Goal: Information Seeking & Learning: Learn about a topic

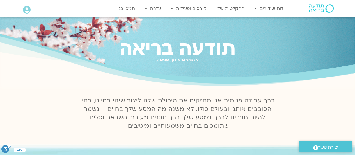
click at [27, 9] on icon at bounding box center [27, 10] width 8 height 8
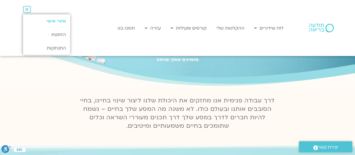
click at [42, 19] on link "אזור אישי" at bounding box center [46, 20] width 47 height 13
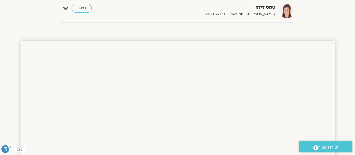
scroll to position [298, 0]
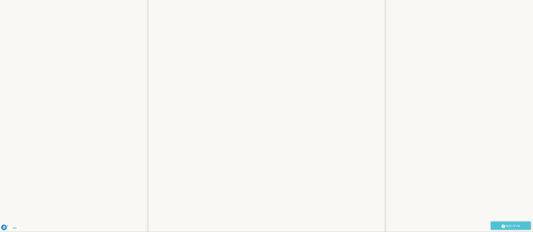
scroll to position [382, 0]
drag, startPoint x: 125, startPoint y: 2, endPoint x: 466, endPoint y: 31, distance: 342.6
click at [466, 31] on section at bounding box center [266, 170] width 533 height 450
drag, startPoint x: 27, startPoint y: 1, endPoint x: 425, endPoint y: 64, distance: 403.4
click at [425, 64] on section at bounding box center [222, 170] width 444 height 450
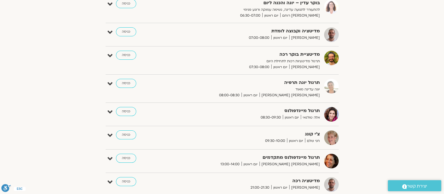
scroll to position [0, 0]
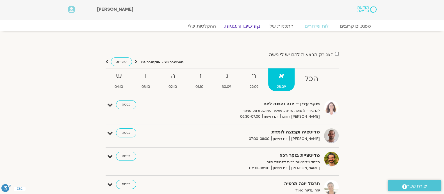
click at [253, 26] on link "קורסים ותכניות" at bounding box center [241, 26] width 49 height 7
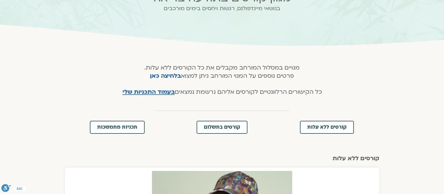
scroll to position [105, 0]
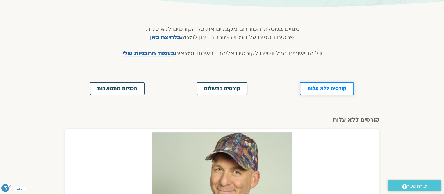
click at [318, 93] on link "קורסים ללא עלות" at bounding box center [327, 88] width 54 height 13
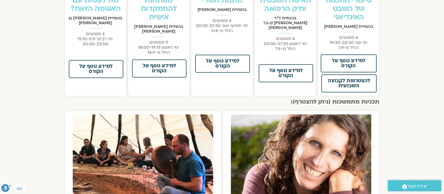
scroll to position [421, 0]
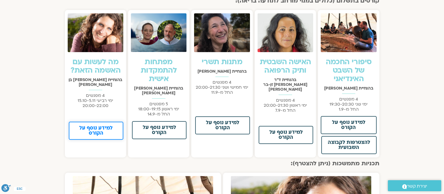
click at [114, 121] on link "למידע נוסף על הקורס" at bounding box center [96, 130] width 55 height 18
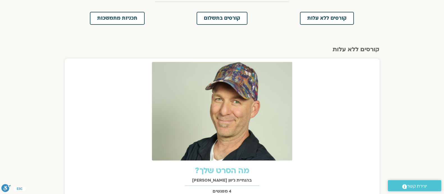
scroll to position [140, 0]
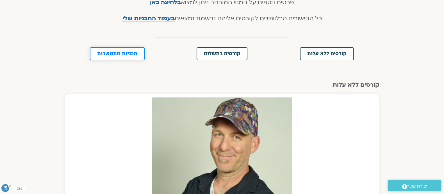
click at [128, 54] on span "תכניות מתמשכות" at bounding box center [117, 53] width 40 height 5
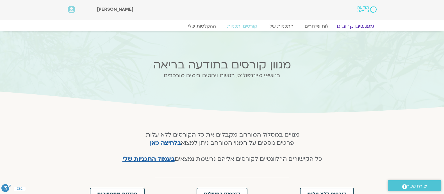
click at [351, 24] on link "מפגשים קרובים" at bounding box center [355, 26] width 51 height 7
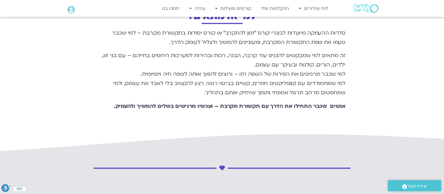
scroll to position [632, 0]
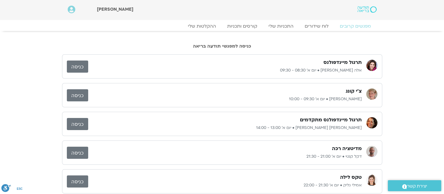
click at [364, 10] on img at bounding box center [367, 9] width 19 height 6
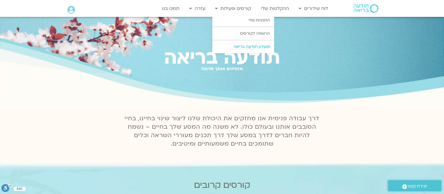
click at [264, 46] on link "מועדון תודעה בריאה" at bounding box center [243, 46] width 62 height 13
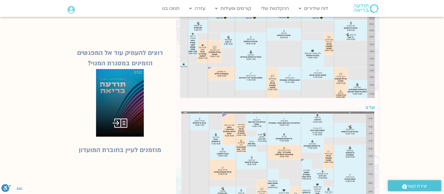
scroll to position [608, 0]
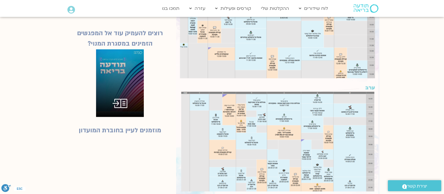
click at [120, 78] on img at bounding box center [120, 82] width 48 height 67
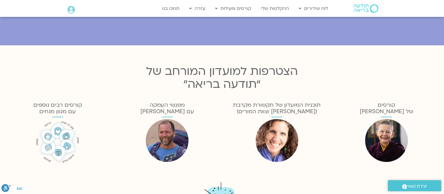
scroll to position [11, 0]
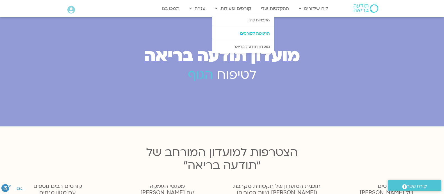
click at [263, 39] on link "הרשמה לקורסים" at bounding box center [243, 33] width 62 height 13
